Goal: Task Accomplishment & Management: Use online tool/utility

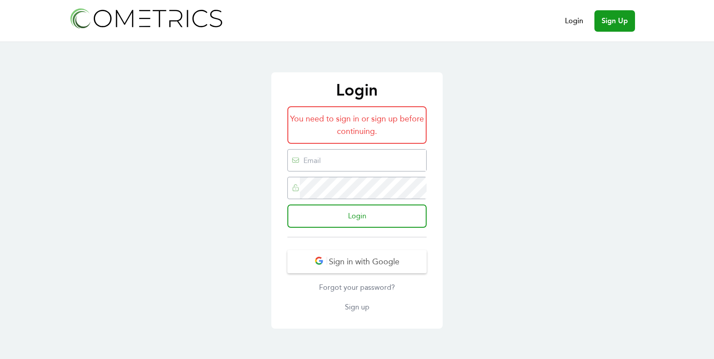
click at [338, 161] on input "email" at bounding box center [363, 159] width 126 height 21
type input "[EMAIL_ADDRESS][DOMAIN_NAME]"
click at [287, 204] on input "Login" at bounding box center [356, 215] width 139 height 23
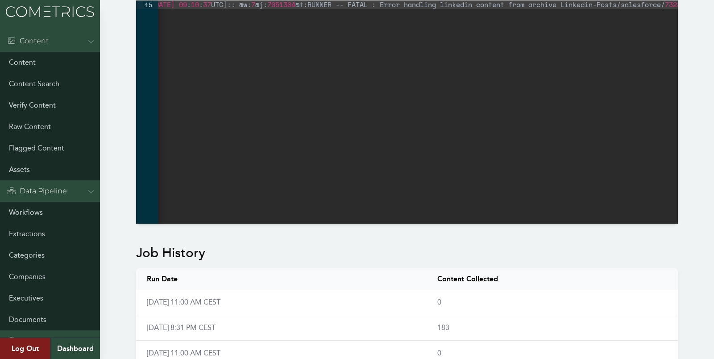
scroll to position [418, 0]
